Goal: Obtain resource: Obtain resource

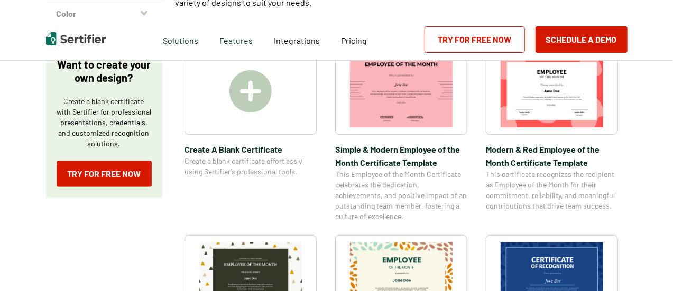
scroll to position [188, 0]
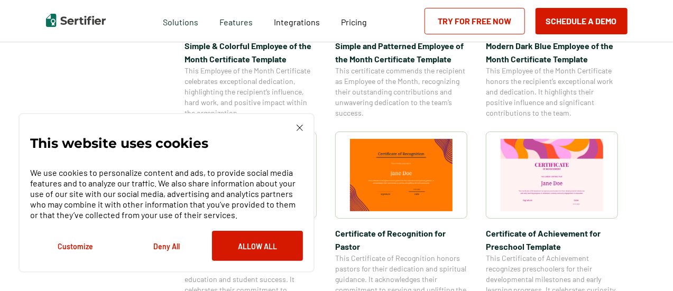
scroll to position [478, 0]
click at [304, 129] on div "This website uses cookies We use cookies to personalize content and ads, to pro…" at bounding box center [166, 193] width 296 height 160
click at [298, 129] on img at bounding box center [299, 128] width 6 height 6
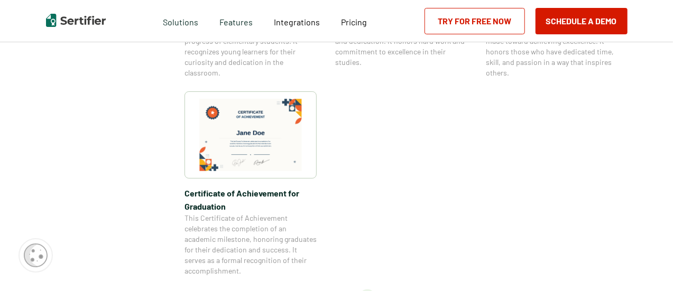
scroll to position [917, 0]
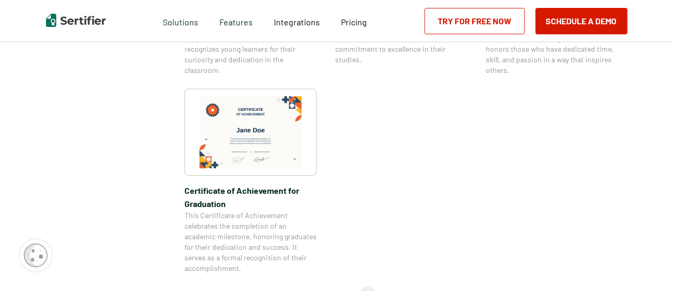
click at [252, 110] on img at bounding box center [250, 132] width 103 height 72
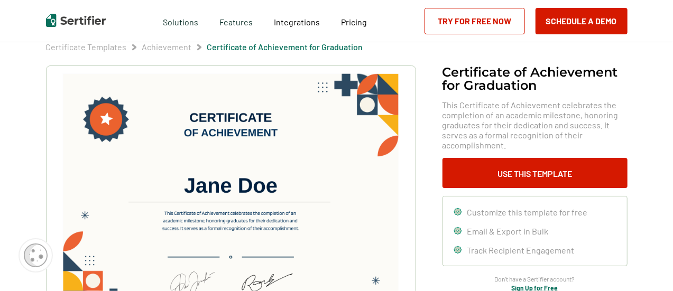
scroll to position [53, 0]
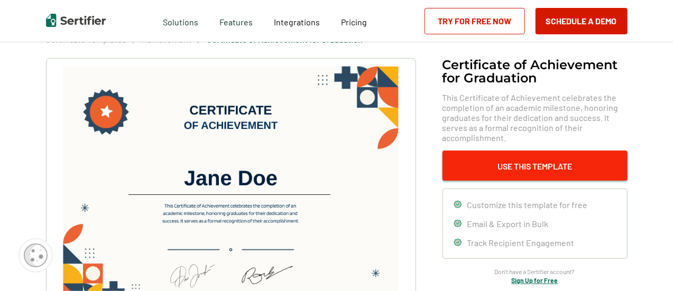
click at [516, 152] on button "Use This Template" at bounding box center [534, 166] width 185 height 30
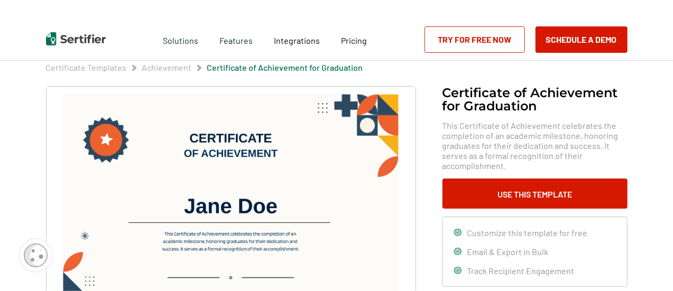
scroll to position [0, 0]
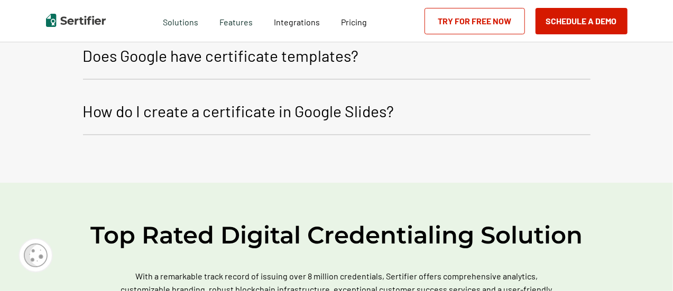
scroll to position [1753, 0]
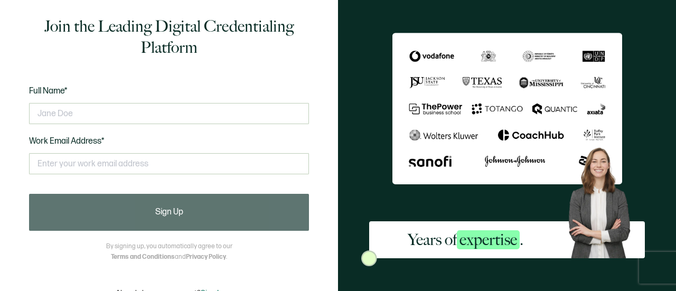
drag, startPoint x: 0, startPoint y: 0, endPoint x: 337, endPoint y: 165, distance: 375.1
click at [337, 165] on div "Join the Leading Digital Credentialing Platform Full Name* Work Email Address* …" at bounding box center [169, 145] width 338 height 291
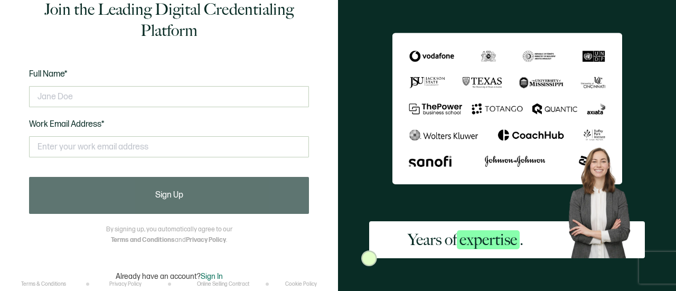
scroll to position [35, 0]
